Goal: Book appointment/travel/reservation

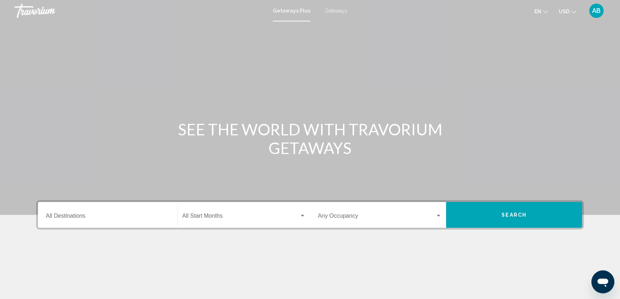
click at [94, 224] on div "Destination All Destinations" at bounding box center [108, 215] width 124 height 23
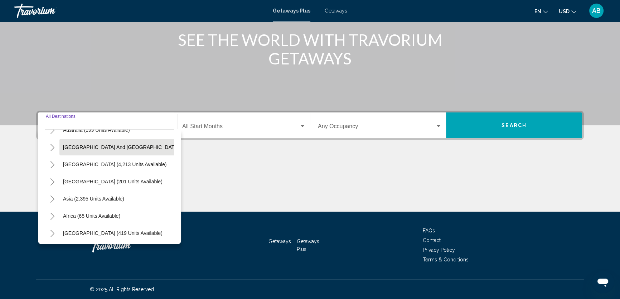
scroll to position [121, 0]
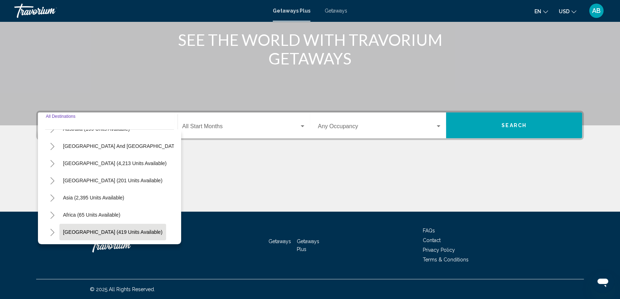
click at [115, 224] on button "[GEOGRAPHIC_DATA] (419 units available)" at bounding box center [112, 232] width 107 height 16
type input "**********"
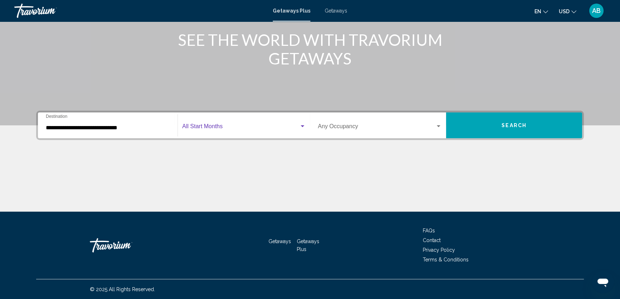
click at [232, 126] on span "Search widget" at bounding box center [240, 128] width 117 height 6
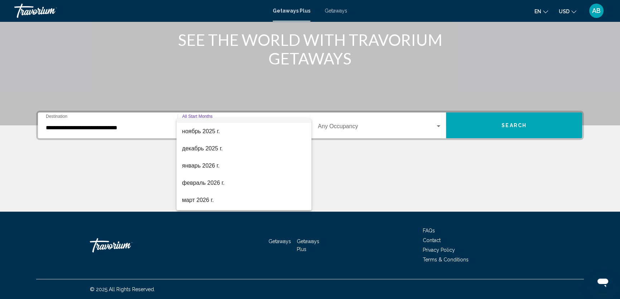
scroll to position [65, 0]
click at [233, 166] on span "январь 2026 г." at bounding box center [244, 165] width 124 height 17
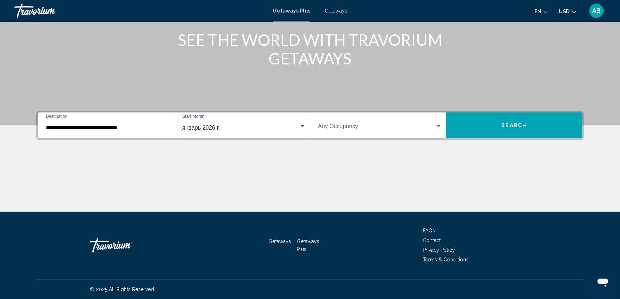
click at [370, 126] on span "Search widget" at bounding box center [377, 128] width 118 height 6
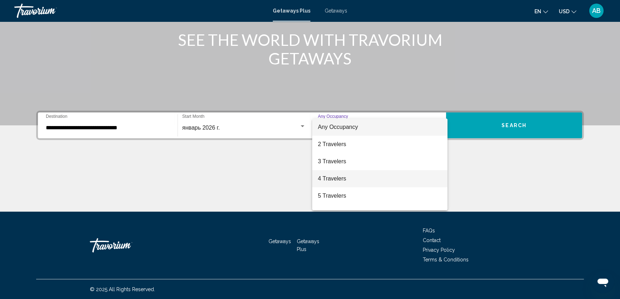
click at [357, 176] on span "4 Travelers" at bounding box center [380, 178] width 124 height 17
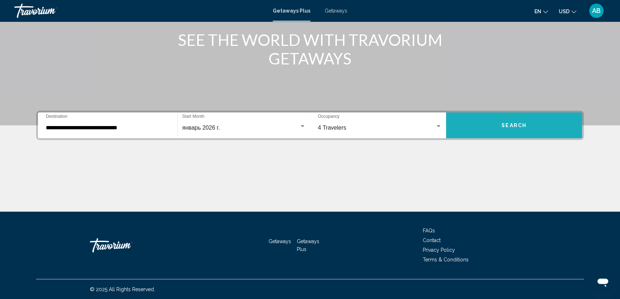
click at [512, 121] on button "Search" at bounding box center [514, 125] width 136 height 26
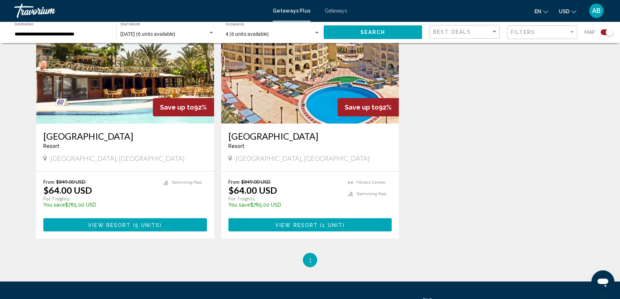
scroll to position [293, 0]
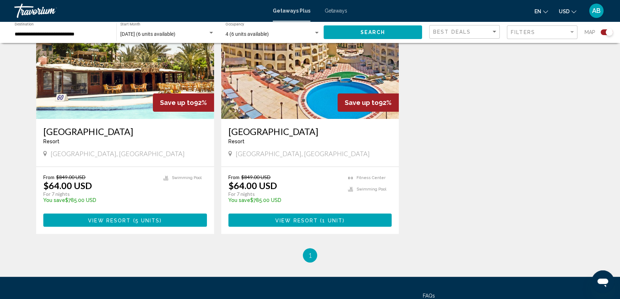
click at [344, 216] on button "View Resort ( 1 unit )" at bounding box center [311, 220] width 164 height 13
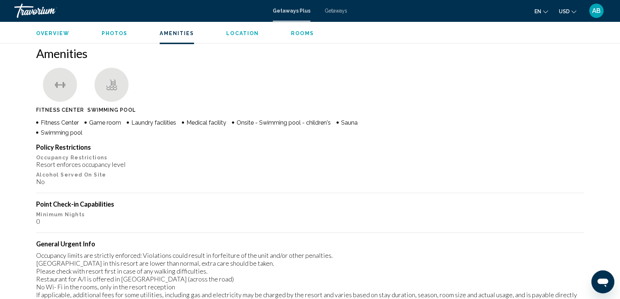
scroll to position [586, 0]
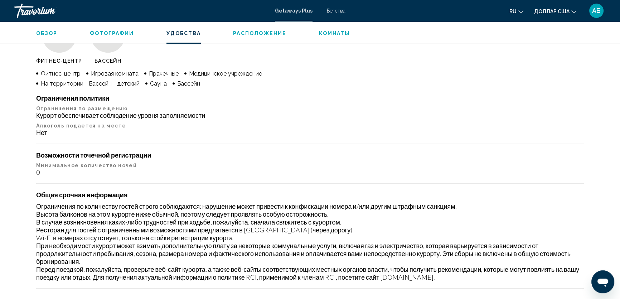
click at [590, 111] on div "Обзор Тип Прибегнуть Все включено Нет «все включено» Адрес Хургада [GEOGRAPHIC_…" at bounding box center [310, 281] width 577 height 1188
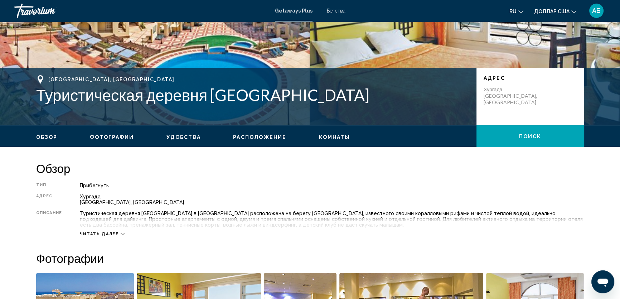
scroll to position [109, 0]
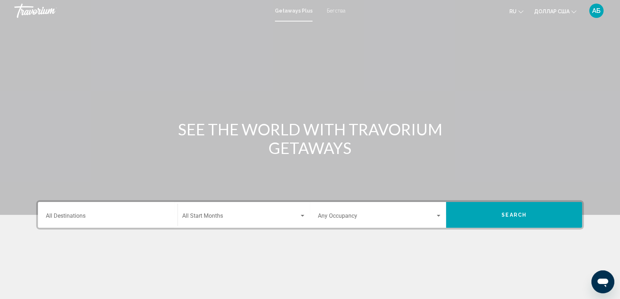
click at [102, 210] on div "Destination All Destinations" at bounding box center [108, 215] width 124 height 23
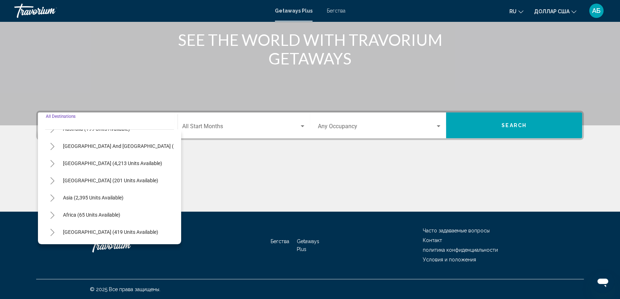
scroll to position [121, 0]
click at [119, 190] on button "Asia (2,395 units available)" at bounding box center [93, 198] width 68 height 16
type input "**********"
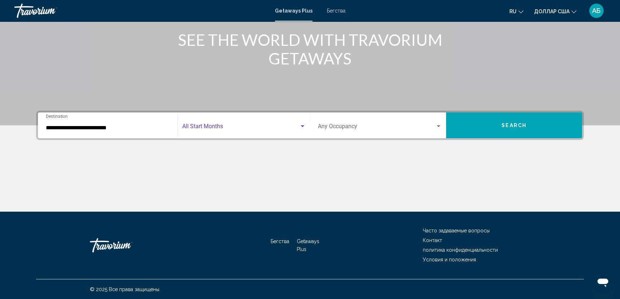
click at [259, 125] on span "Search widget" at bounding box center [240, 128] width 117 height 6
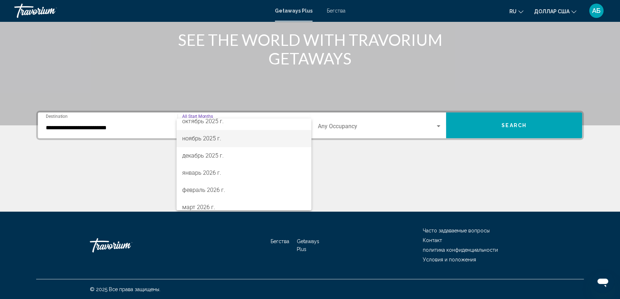
scroll to position [65, 0]
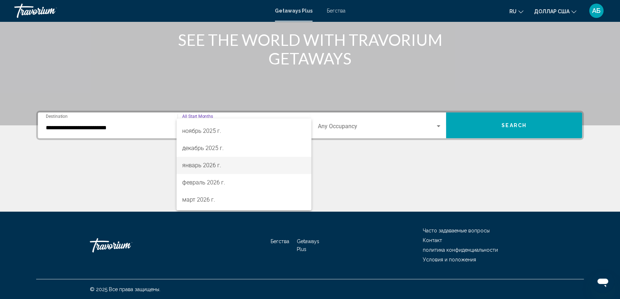
click at [245, 166] on span "январь 2026 г." at bounding box center [244, 165] width 124 height 17
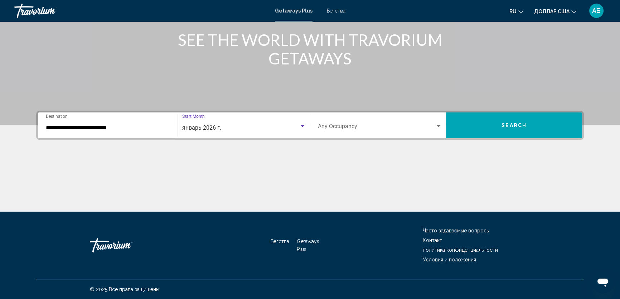
click at [437, 125] on div "Search widget" at bounding box center [439, 126] width 4 height 2
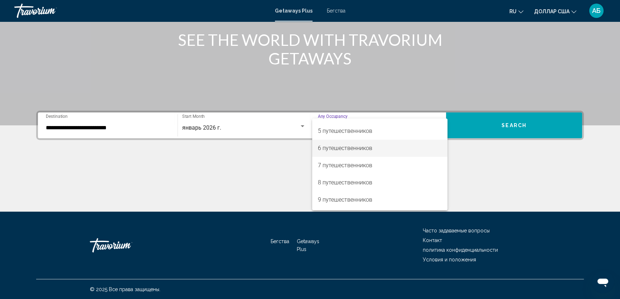
click at [389, 151] on span "6 путешественников" at bounding box center [380, 148] width 124 height 17
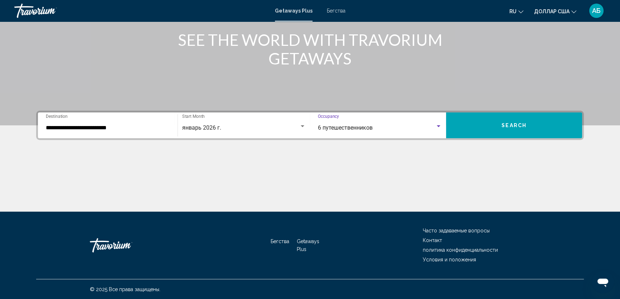
click at [520, 125] on span "Search" at bounding box center [514, 126] width 25 height 6
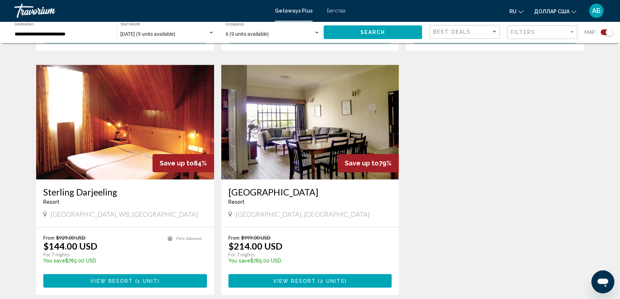
scroll to position [488, 0]
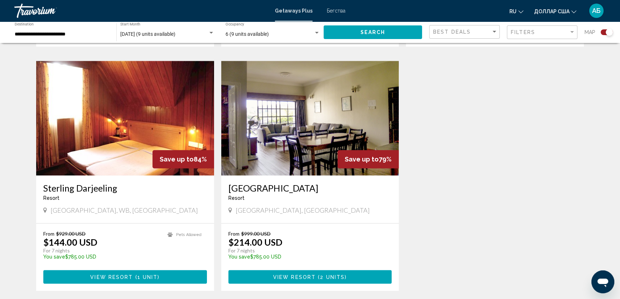
click at [297, 127] on img "Основное содержание" at bounding box center [310, 118] width 178 height 115
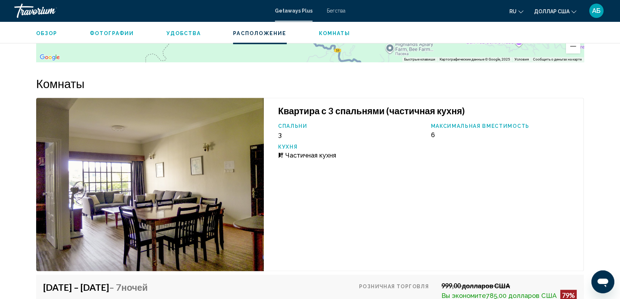
scroll to position [1107, 0]
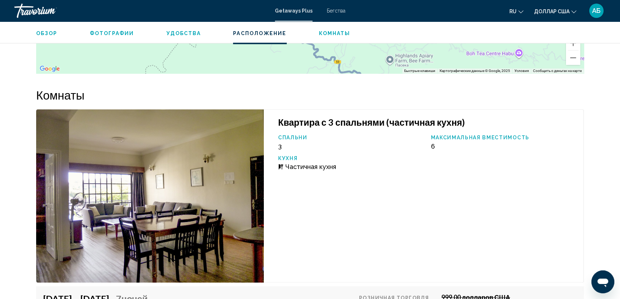
click at [170, 162] on img "Основное содержание" at bounding box center [150, 195] width 228 height 173
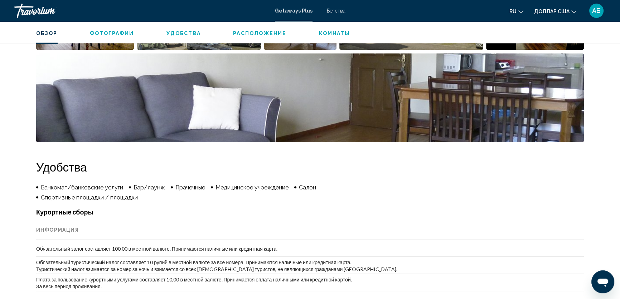
scroll to position [293, 0]
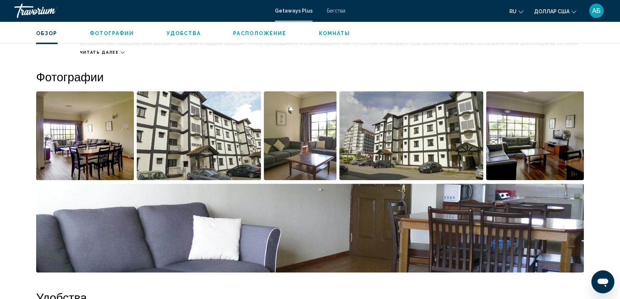
click at [105, 139] on img "Открыть полноэкранный слайдер изображений" at bounding box center [85, 135] width 98 height 89
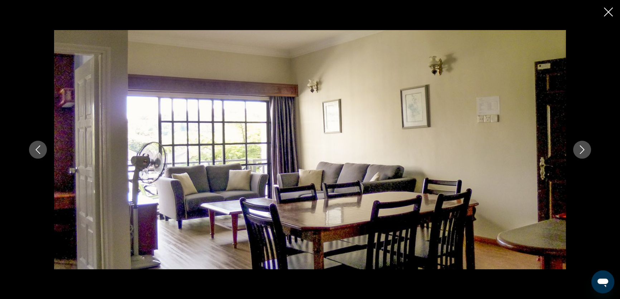
click at [581, 148] on icon "Next image" at bounding box center [582, 149] width 9 height 9
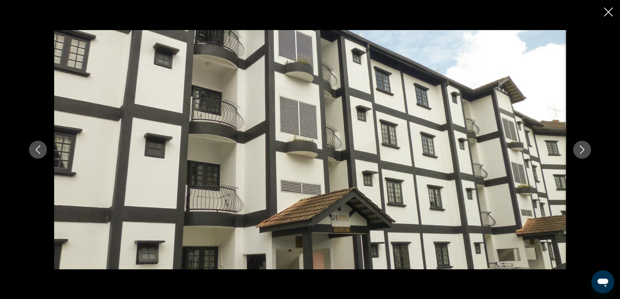
click at [581, 148] on icon "Next image" at bounding box center [582, 149] width 9 height 9
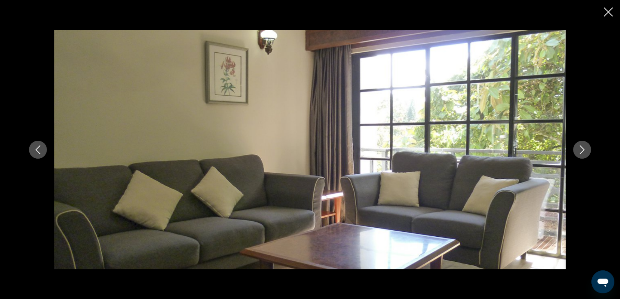
click at [581, 148] on icon "Next image" at bounding box center [582, 149] width 9 height 9
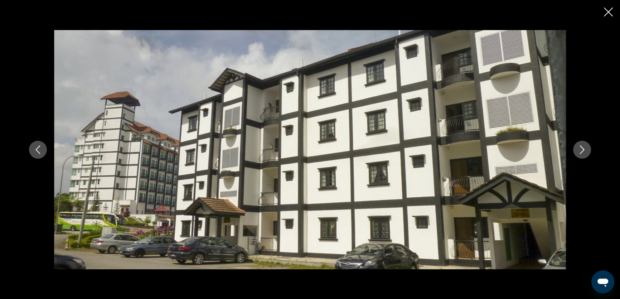
click at [581, 148] on icon "Next image" at bounding box center [582, 149] width 9 height 9
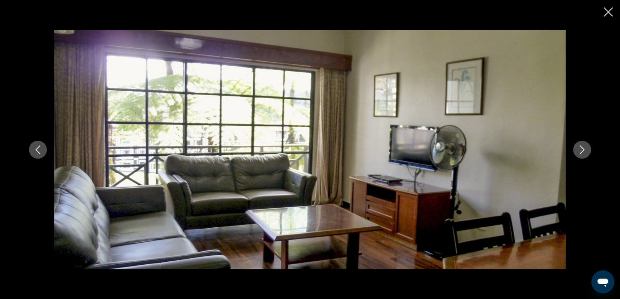
click at [581, 148] on icon "Next image" at bounding box center [582, 149] width 9 height 9
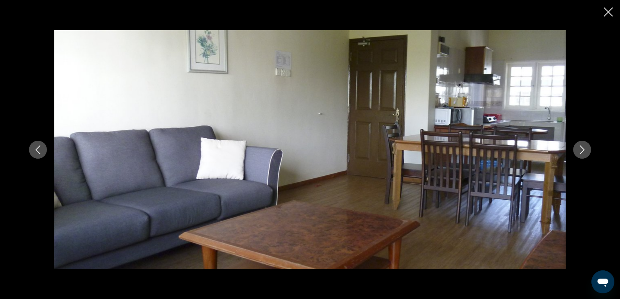
click at [581, 148] on icon "Next image" at bounding box center [582, 149] width 9 height 9
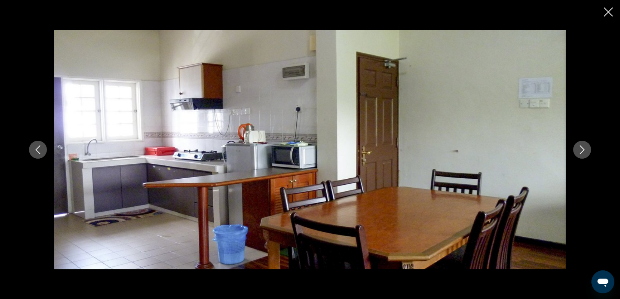
click at [581, 148] on icon "Next image" at bounding box center [582, 149] width 9 height 9
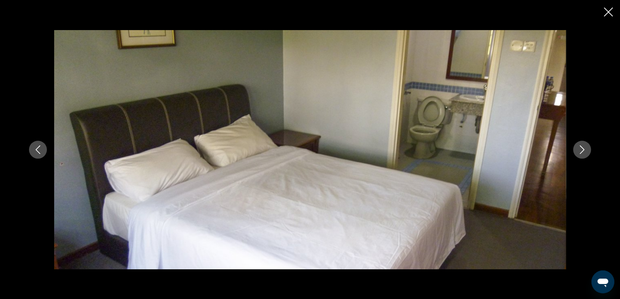
click at [581, 148] on icon "Next image" at bounding box center [582, 149] width 9 height 9
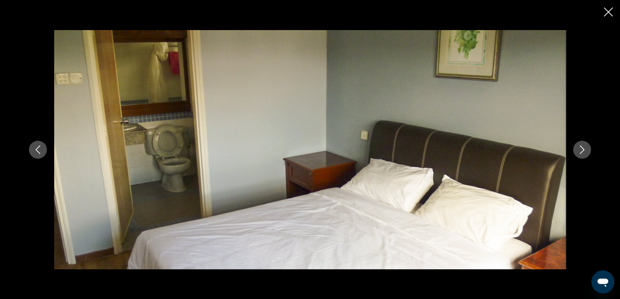
click at [581, 148] on icon "Next image" at bounding box center [582, 149] width 9 height 9
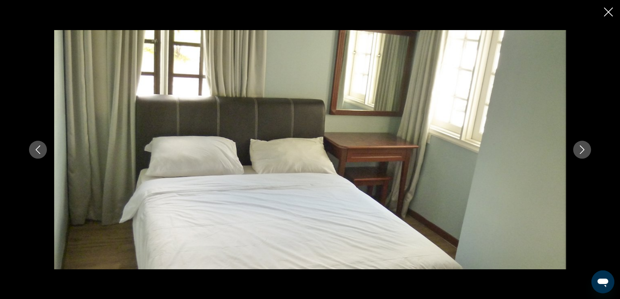
click at [581, 148] on icon "Next image" at bounding box center [582, 149] width 9 height 9
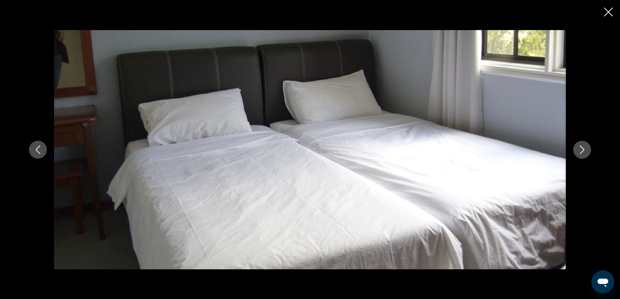
click at [581, 148] on icon "Next image" at bounding box center [582, 149] width 9 height 9
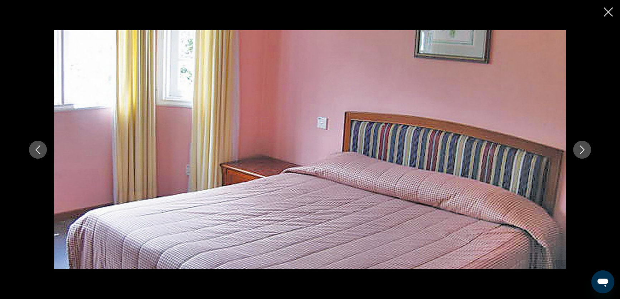
click at [581, 148] on icon "Next image" at bounding box center [582, 149] width 9 height 9
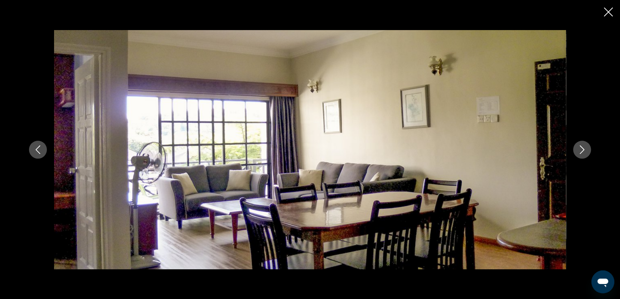
click at [605, 11] on icon "Close slideshow" at bounding box center [608, 12] width 9 height 9
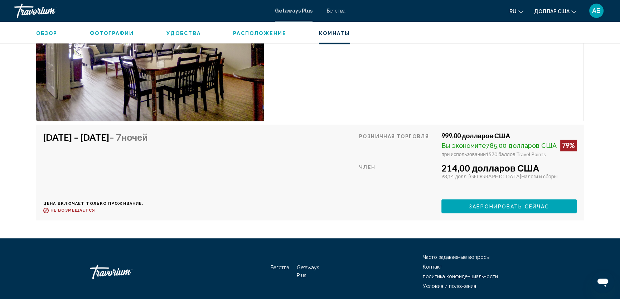
scroll to position [1295, 0]
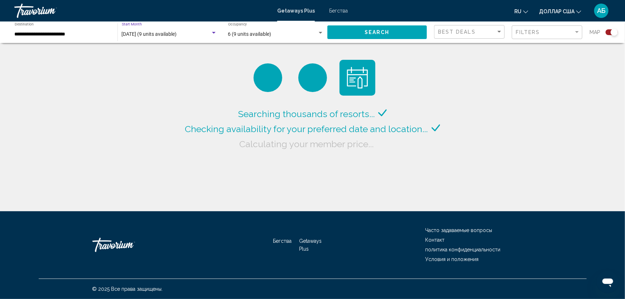
click at [212, 32] on div "Search widget" at bounding box center [214, 33] width 6 height 6
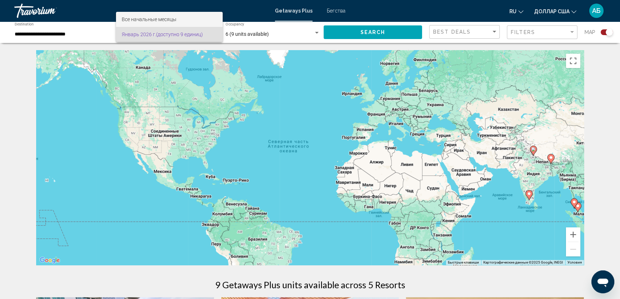
click at [154, 21] on font "Все начальные месяцы" at bounding box center [149, 19] width 55 height 6
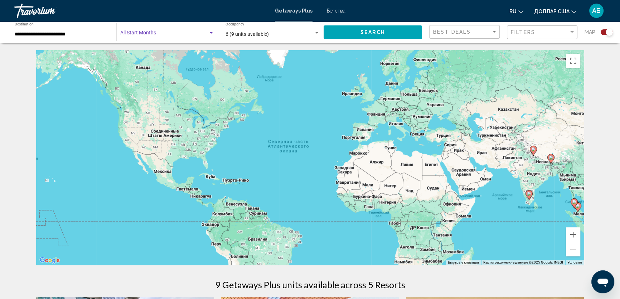
click at [214, 35] on div "Search widget" at bounding box center [211, 33] width 6 height 6
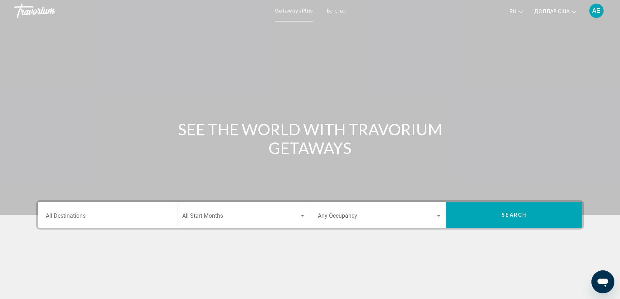
click at [77, 217] on input "Destination All Destinations" at bounding box center [108, 217] width 124 height 6
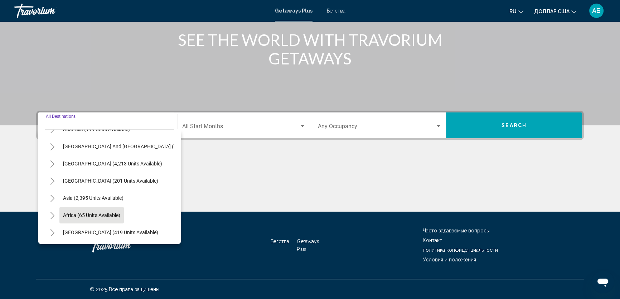
scroll to position [121, 0]
click at [97, 195] on span "Asia (2,395 units available)" at bounding box center [93, 198] width 61 height 6
type input "**********"
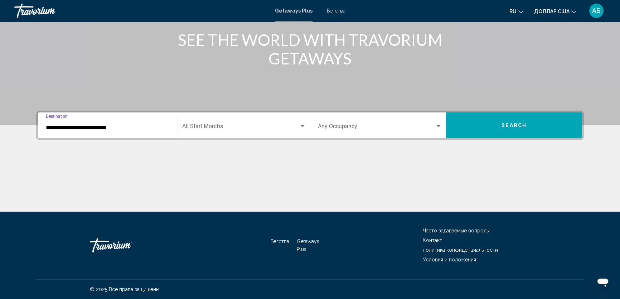
click at [227, 122] on div "Start Month All Start Months" at bounding box center [244, 125] width 124 height 23
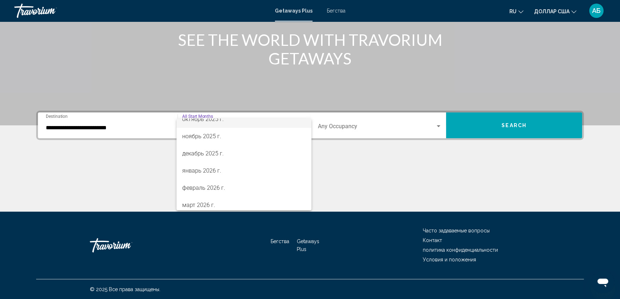
scroll to position [65, 0]
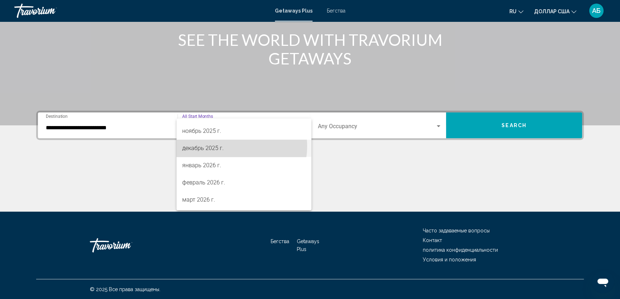
click at [232, 146] on span "декабрь 2025 г." at bounding box center [244, 148] width 124 height 17
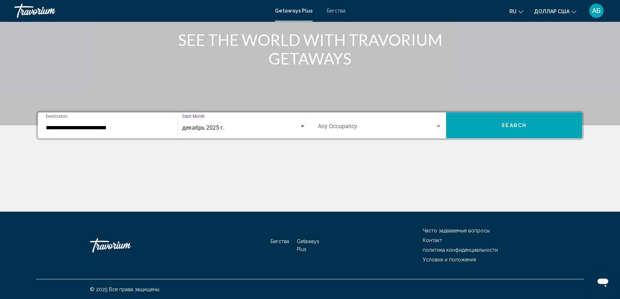
click at [361, 123] on div "Occupancy Any Occupancy" at bounding box center [380, 125] width 124 height 23
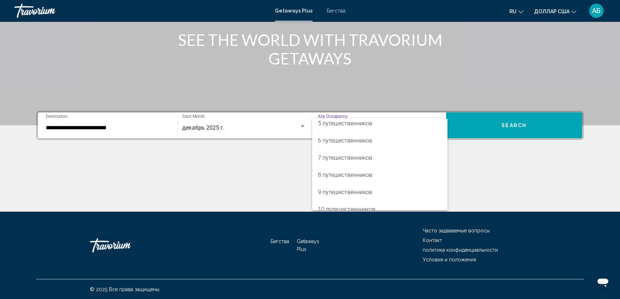
scroll to position [80, 0]
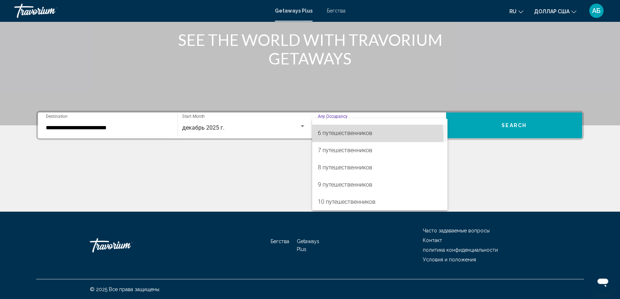
click at [356, 137] on span "6 путешественников" at bounding box center [380, 133] width 124 height 17
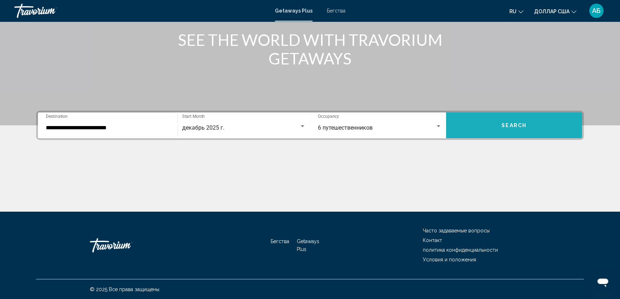
click at [519, 127] on span "Search" at bounding box center [514, 126] width 25 height 6
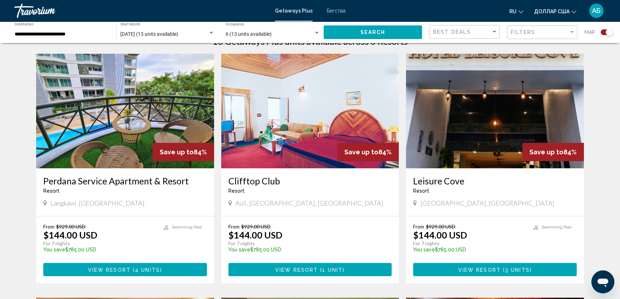
scroll to position [81, 0]
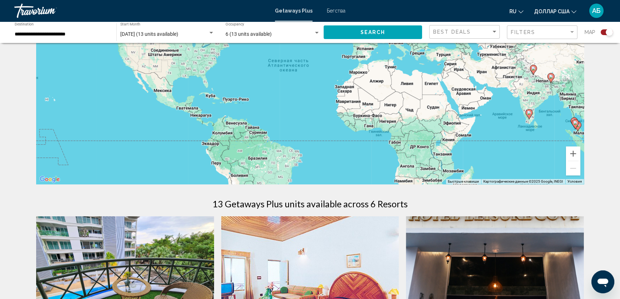
click at [259, 35] on span "6 (13 units available)" at bounding box center [249, 34] width 46 height 6
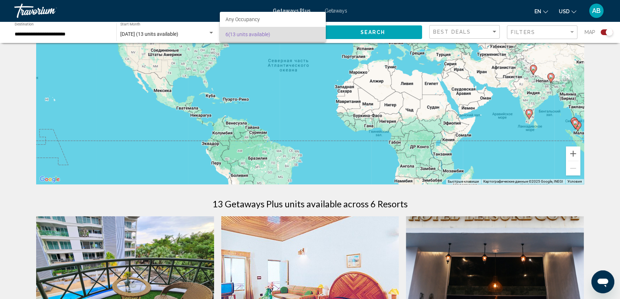
click at [250, 34] on span "6 (13 units available)" at bounding box center [273, 34] width 95 height 15
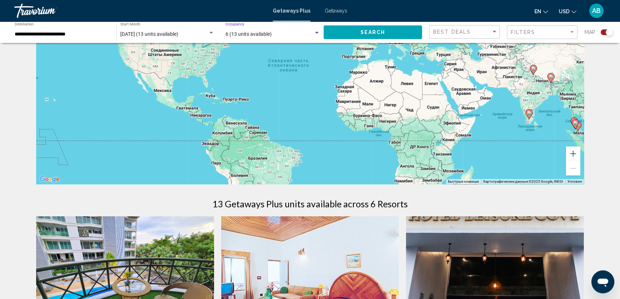
click at [250, 34] on span "6 (13 units available)" at bounding box center [249, 34] width 46 height 6
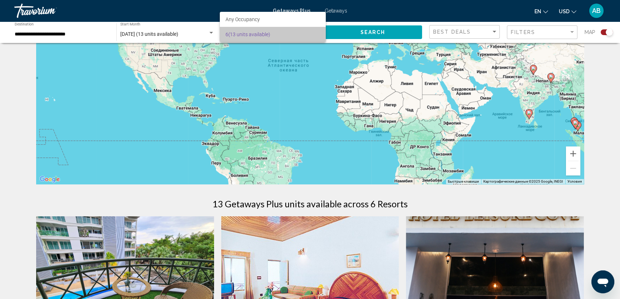
click at [250, 34] on span "6 (13 units available)" at bounding box center [273, 34] width 95 height 15
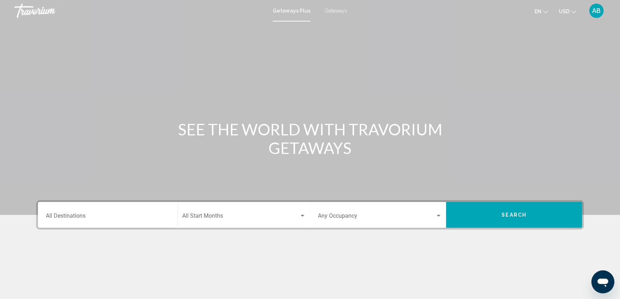
click at [96, 211] on div "Destination All Destinations" at bounding box center [108, 215] width 124 height 23
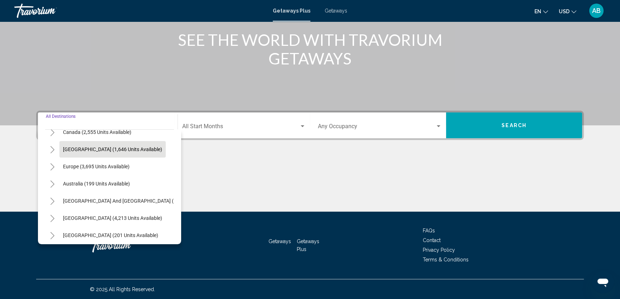
scroll to position [121, 0]
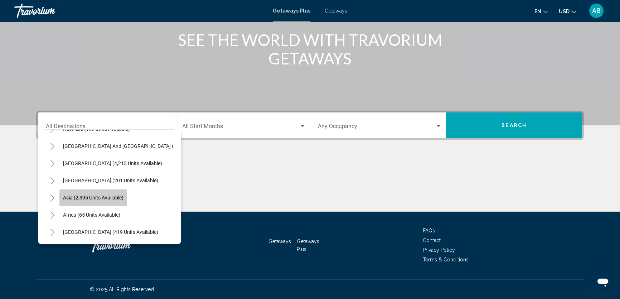
click at [102, 195] on span "Asia (2,395 units available)" at bounding box center [93, 198] width 61 height 6
type input "**********"
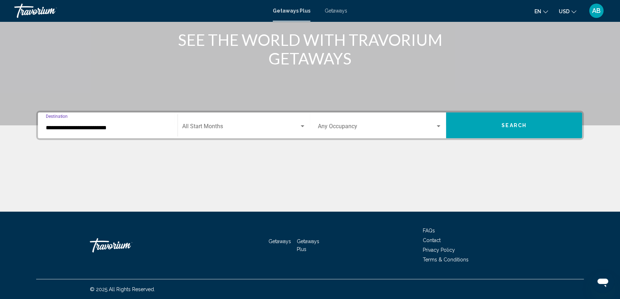
click at [279, 126] on span "Search widget" at bounding box center [240, 128] width 117 height 6
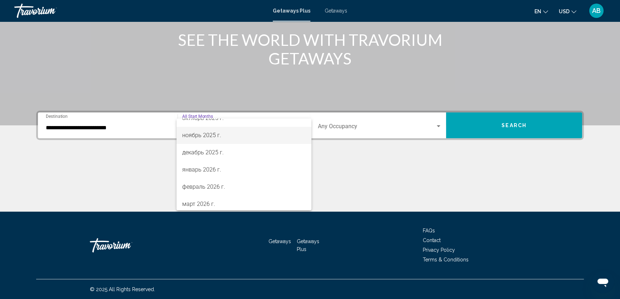
scroll to position [65, 0]
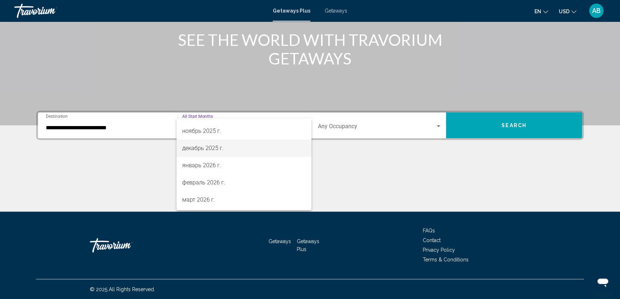
click at [225, 150] on span "декабрь 2025 г." at bounding box center [244, 148] width 124 height 17
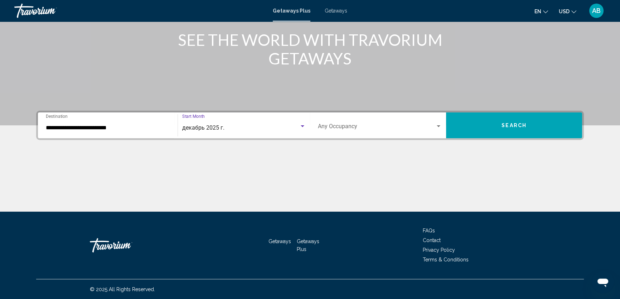
click at [419, 126] on span "Search widget" at bounding box center [377, 128] width 118 height 6
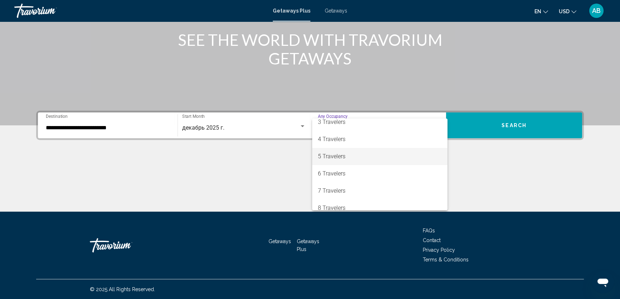
scroll to position [80, 0]
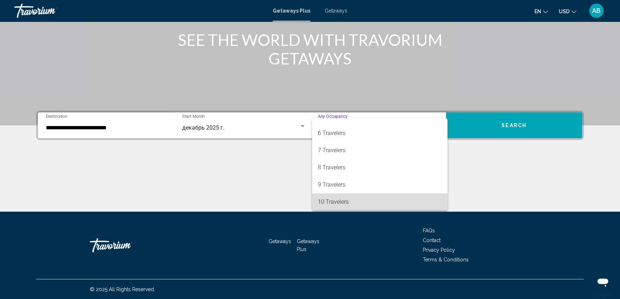
click at [388, 198] on span "10 Travelers" at bounding box center [380, 201] width 124 height 17
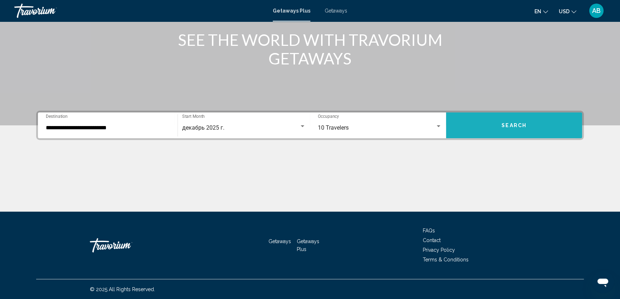
click at [489, 120] on button "Search" at bounding box center [514, 125] width 136 height 26
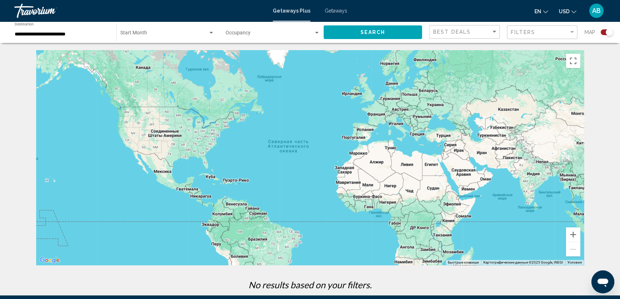
click at [296, 30] on div "Occupancy Any Occupancy" at bounding box center [273, 33] width 95 height 20
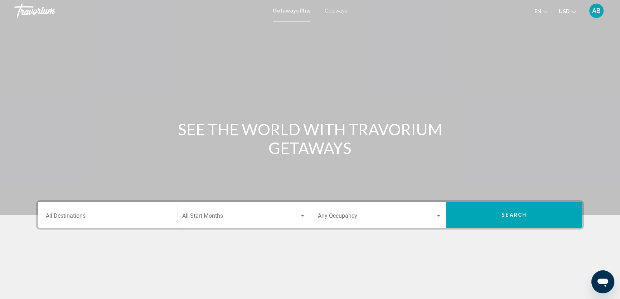
click at [436, 211] on div "Occupancy Any Occupancy" at bounding box center [380, 215] width 124 height 23
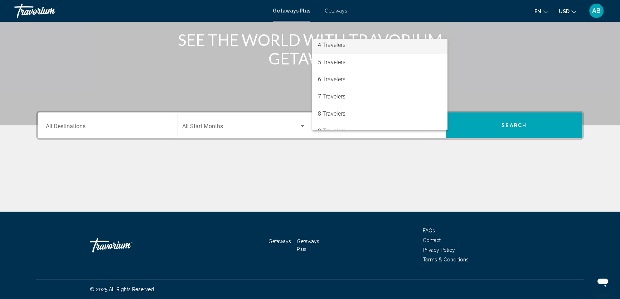
scroll to position [65, 0]
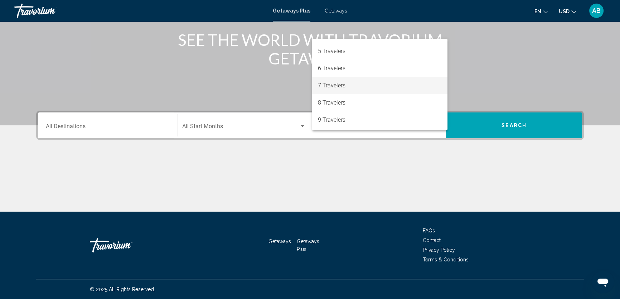
click at [345, 85] on span "7 Travelers" at bounding box center [380, 85] width 124 height 17
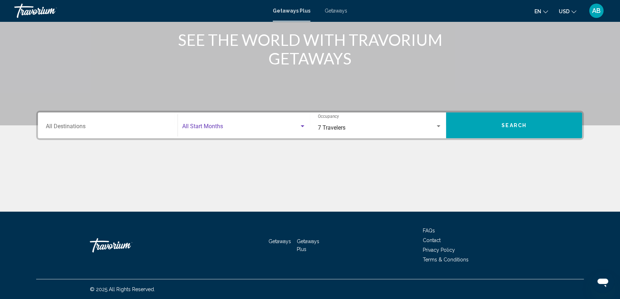
click at [299, 126] on span "Search widget" at bounding box center [240, 128] width 117 height 6
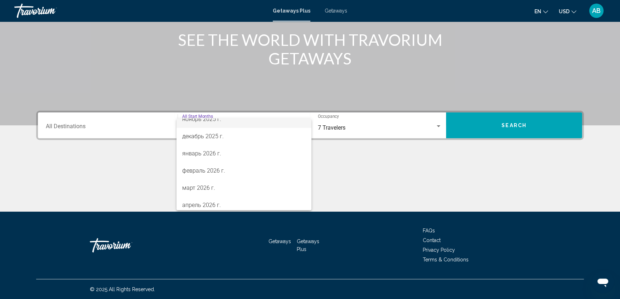
scroll to position [97, 0]
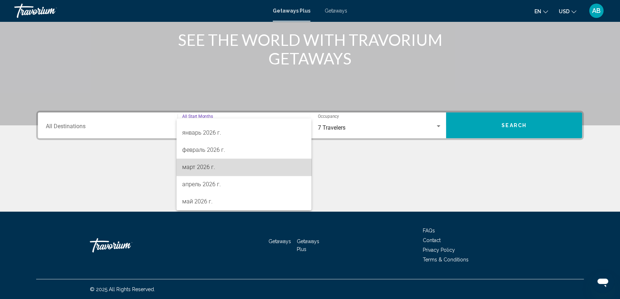
click at [265, 165] on span "март 2026 г." at bounding box center [244, 167] width 124 height 17
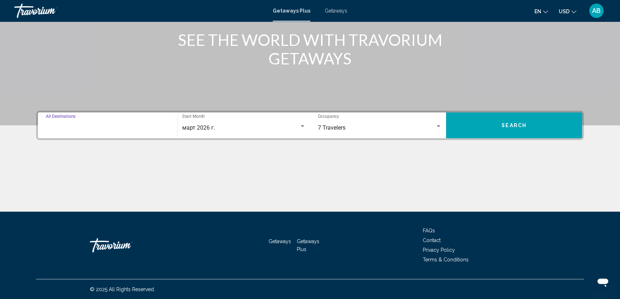
click at [143, 126] on input "Destination All Destinations" at bounding box center [108, 128] width 124 height 6
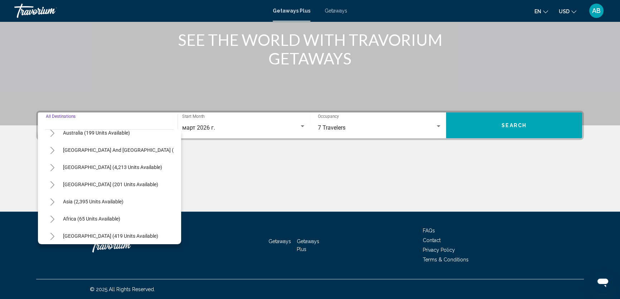
scroll to position [121, 0]
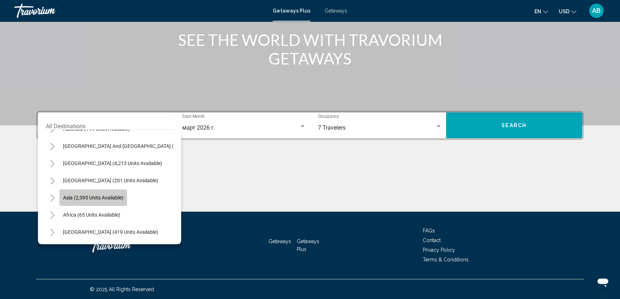
click at [120, 195] on span "Asia (2,395 units available)" at bounding box center [93, 198] width 61 height 6
type input "**********"
click at [120, 191] on div "Main content" at bounding box center [310, 185] width 548 height 54
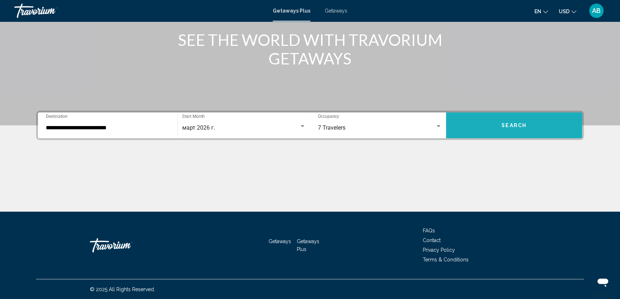
click at [514, 123] on span "Search" at bounding box center [514, 126] width 25 height 6
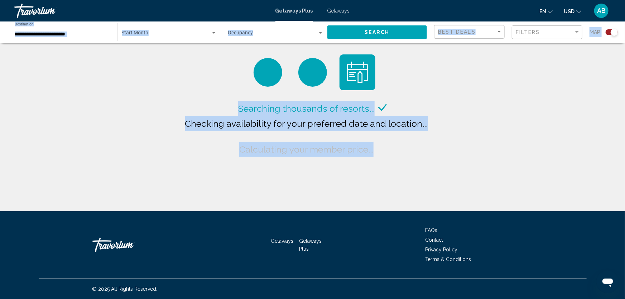
click at [582, 140] on div "Searching thousands of resorts... Checking availability for your preferred date…" at bounding box center [312, 105] width 625 height 211
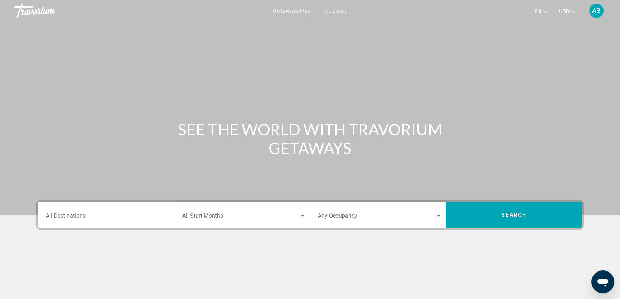
click at [111, 213] on div "Destination All Destinations" at bounding box center [108, 215] width 124 height 23
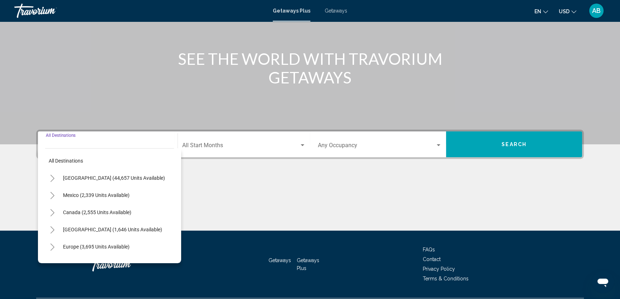
scroll to position [90, 0]
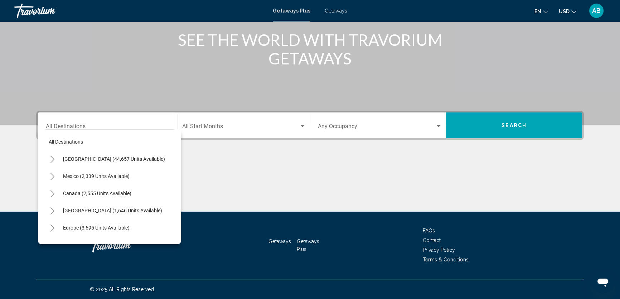
click at [301, 188] on div "Main content" at bounding box center [310, 185] width 548 height 54
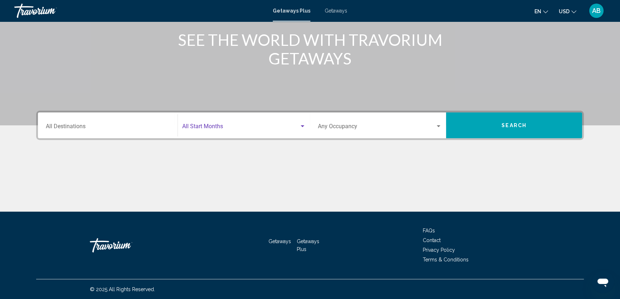
click at [292, 125] on span "Search widget" at bounding box center [240, 128] width 117 height 6
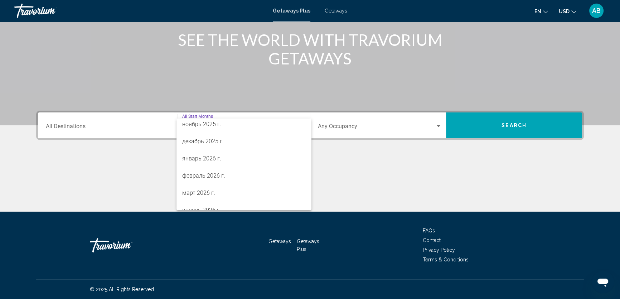
scroll to position [97, 0]
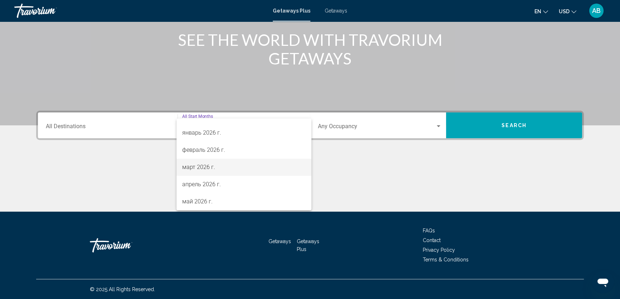
click at [246, 167] on span "март 2026 г." at bounding box center [244, 167] width 124 height 17
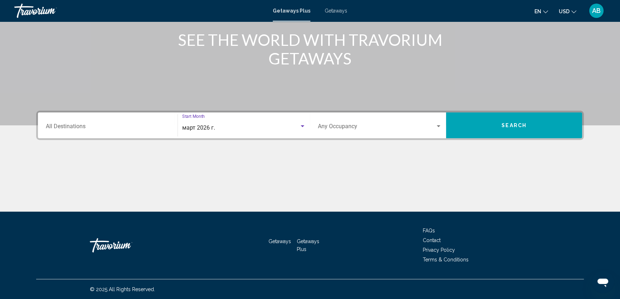
click at [368, 128] on span "Search widget" at bounding box center [377, 128] width 118 height 6
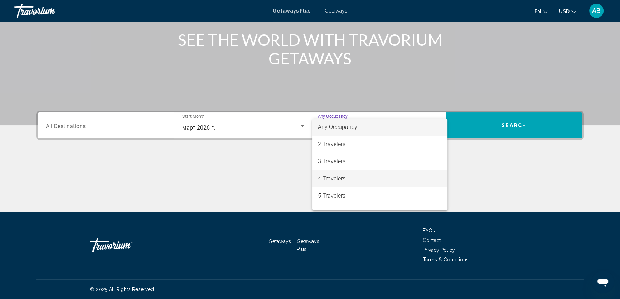
scroll to position [32, 0]
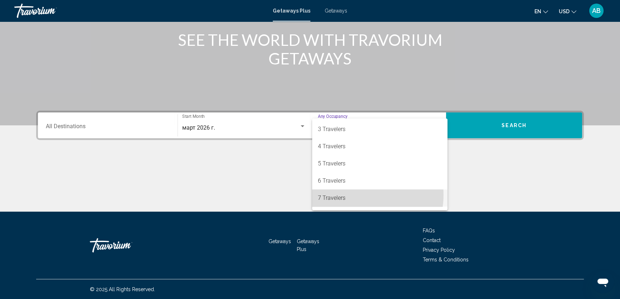
click at [356, 195] on span "7 Travelers" at bounding box center [380, 198] width 124 height 17
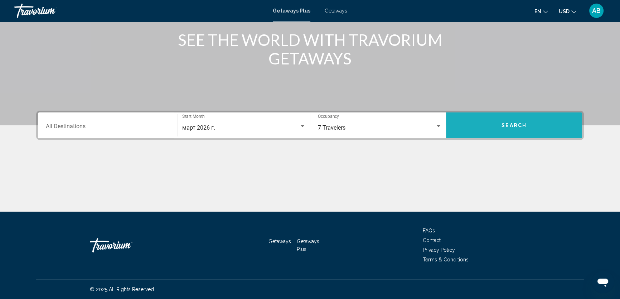
click at [507, 124] on span "Search" at bounding box center [514, 126] width 25 height 6
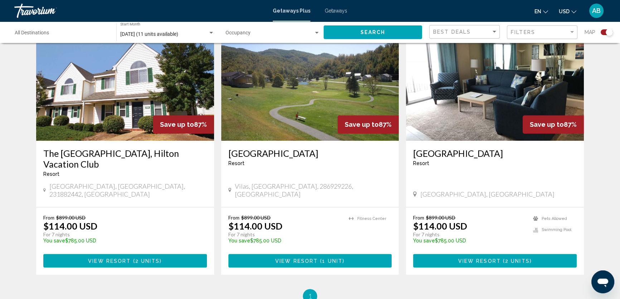
scroll to position [553, 0]
